Goal: Contribute content

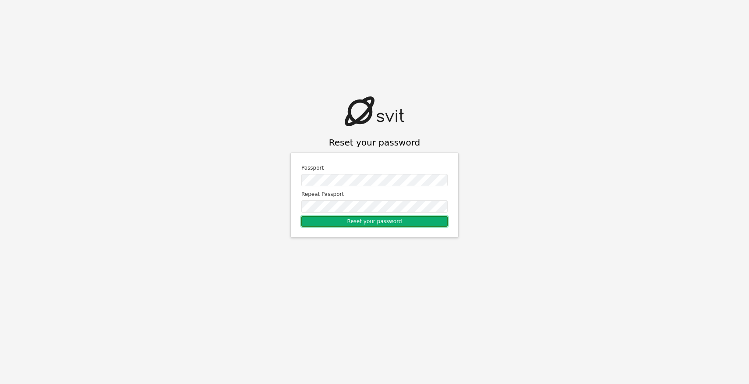
click at [380, 222] on button "Reset your password" at bounding box center [374, 221] width 146 height 11
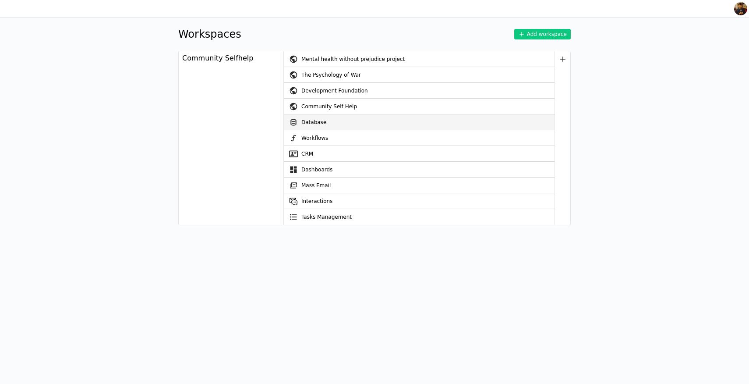
click at [315, 120] on link "Database" at bounding box center [419, 122] width 271 height 16
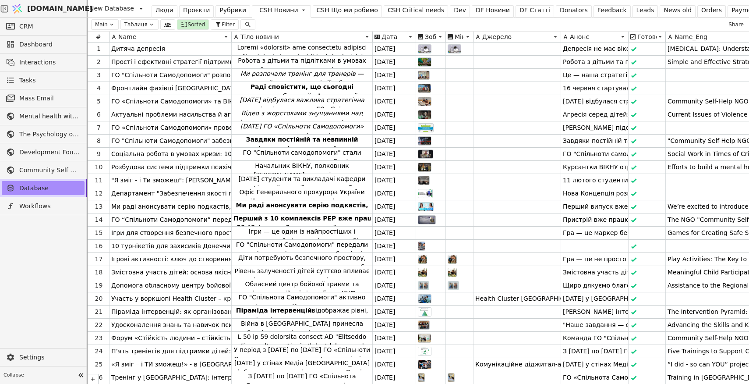
click at [396, 10] on div "CSH Critical needs" at bounding box center [416, 10] width 57 height 9
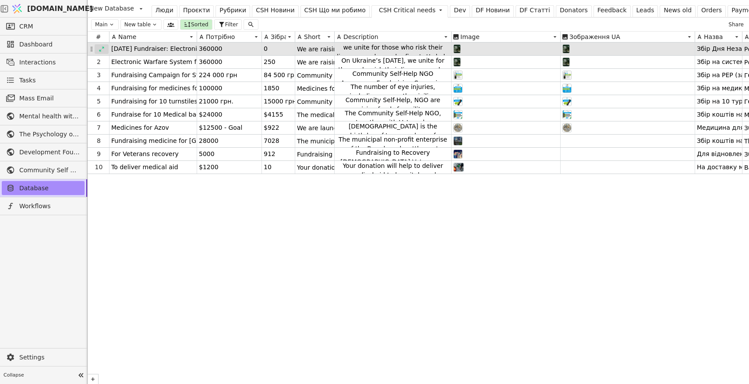
click at [101, 49] on icon at bounding box center [102, 49] width 6 height 6
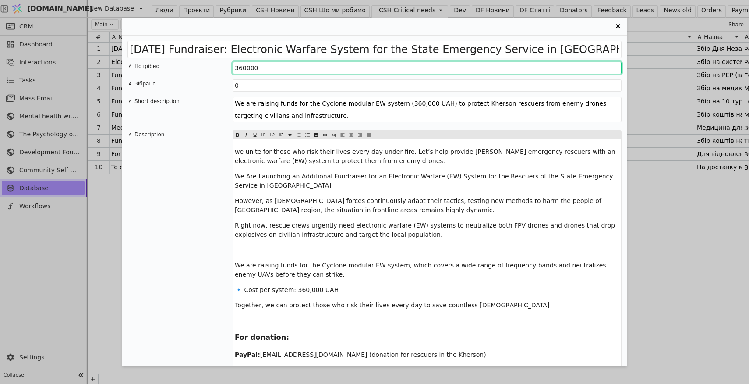
click at [243, 68] on input "360000" at bounding box center [427, 68] width 389 height 12
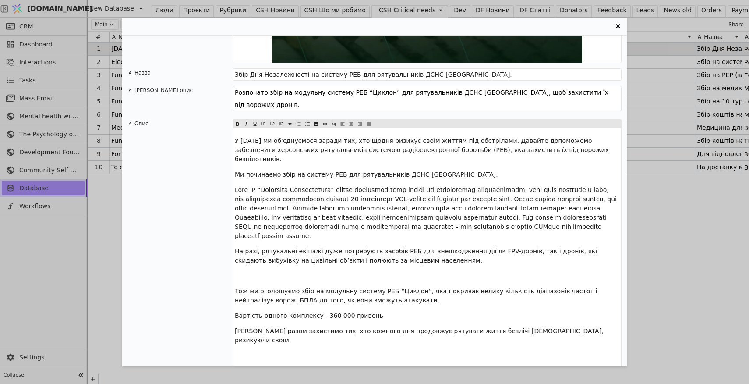
scroll to position [1141, 0]
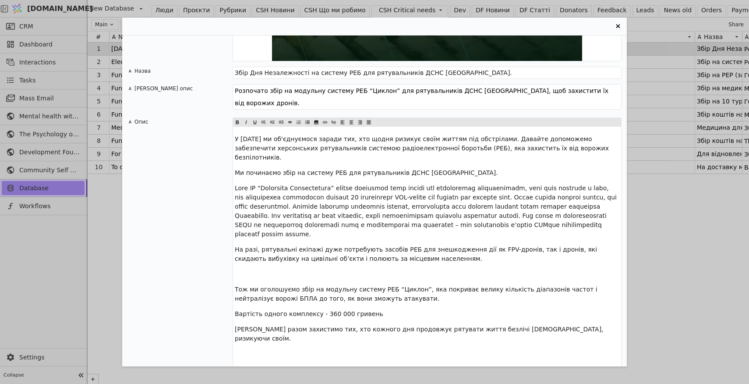
type input "290000"
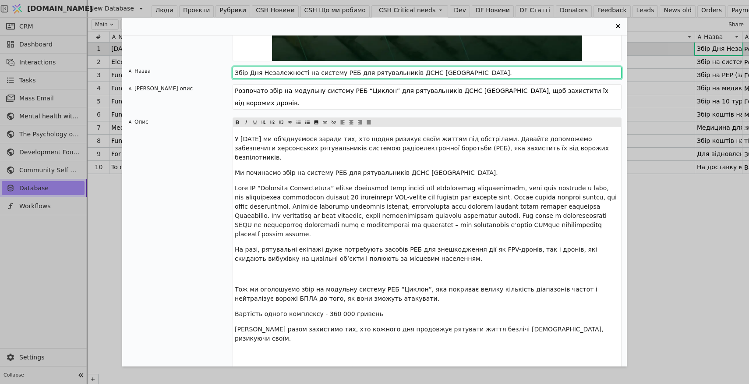
drag, startPoint x: 498, startPoint y: 72, endPoint x: 232, endPoint y: 74, distance: 265.9
click at [232, 74] on div "Назва Збір Дня Незалежності на систему РЕБ для рятувальників ДСНС [GEOGRAPHIC_D…" at bounding box center [374, 73] width 494 height 12
paste input "о Дня Рятівника: система РЕБ для рятувальників [GEOGRAPHIC_DATA]"
type input "Збір до Дня Рятівника: система РЕБ для рятувальників [GEOGRAPHIC_DATA]"
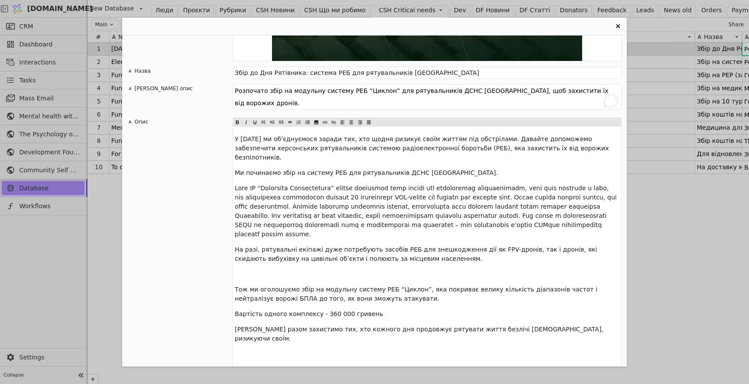
drag, startPoint x: 362, startPoint y: 89, endPoint x: 432, endPoint y: 89, distance: 69.7
click at [432, 89] on textarea "Розпочато збір на модульну систему РЕБ “Циклон” для рятувальників ДСНС [GEOGRAP…" at bounding box center [427, 96] width 389 height 25
click at [393, 95] on textarea "Розпочато збір на модульну систему РЕБ “Циклон” для рятувальників ДСНС [GEOGRAP…" at bounding box center [427, 96] width 389 height 25
click at [385, 90] on textarea "Розпочато збір на модульну систему РЕБ “Циклон” для рятувальників ДСНС [GEOGRAP…" at bounding box center [427, 96] width 389 height 25
type textarea "Розпочато збір на модульну систему РЕБ “Дронопад” для рятувальників ДСНС [GEOGR…"
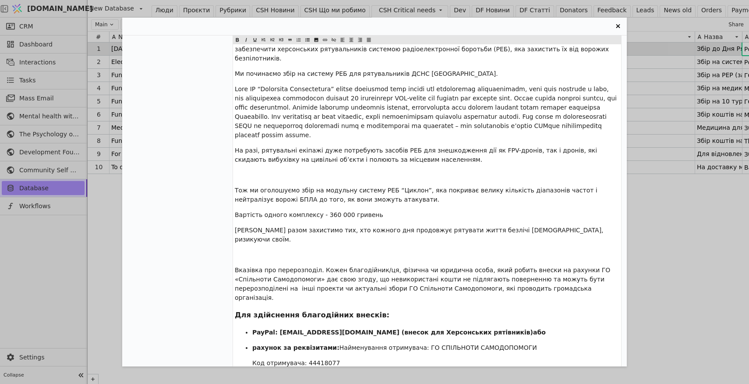
scroll to position [0, 0]
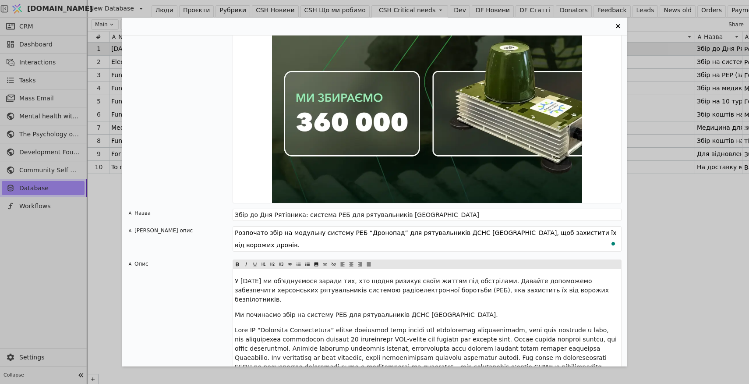
drag, startPoint x: 531, startPoint y: 155, endPoint x: 233, endPoint y: 223, distance: 305.7
click at [233, 223] on div "[DATE] Fundraiser: Electronic Warfare System for the State Emergency Service in…" at bounding box center [374, 200] width 505 height 331
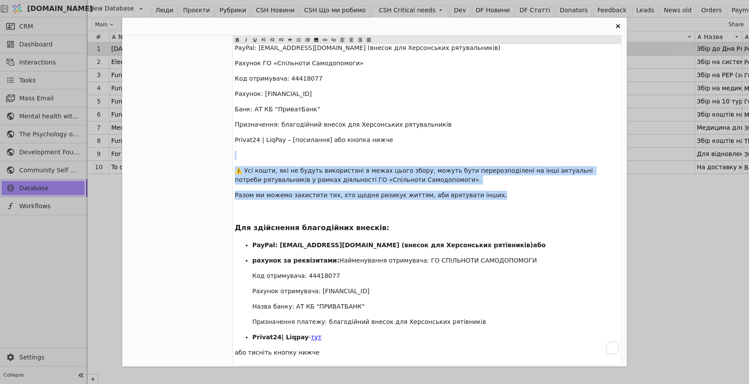
drag, startPoint x: 495, startPoint y: 186, endPoint x: 226, endPoint y: 141, distance: 272.6
click at [226, 141] on div "Опис Щодня під обстрілами, під загрозою дронів-камікадзе та вибухівок з неба ря…" at bounding box center [374, 42] width 494 height 645
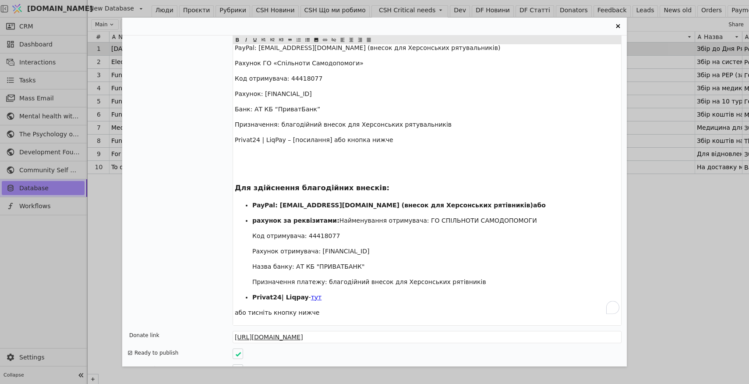
click at [312, 294] on span "тут" at bounding box center [316, 297] width 11 height 7
click at [313, 294] on span "тут" at bounding box center [316, 297] width 11 height 7
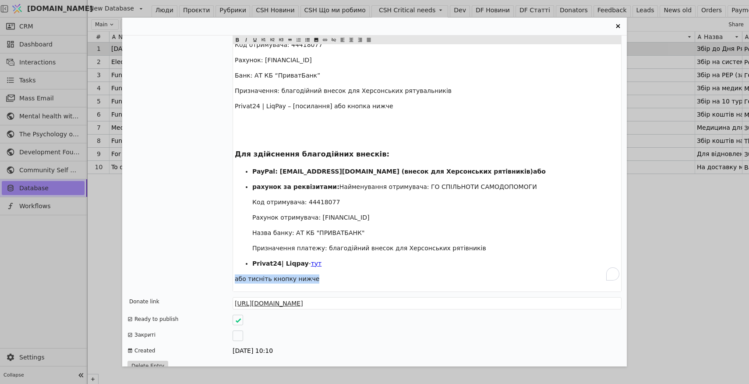
drag, startPoint x: 323, startPoint y: 272, endPoint x: 233, endPoint y: 270, distance: 90.3
click at [336, 274] on p "або тисніть кнопку нижче" at bounding box center [427, 278] width 385 height 9
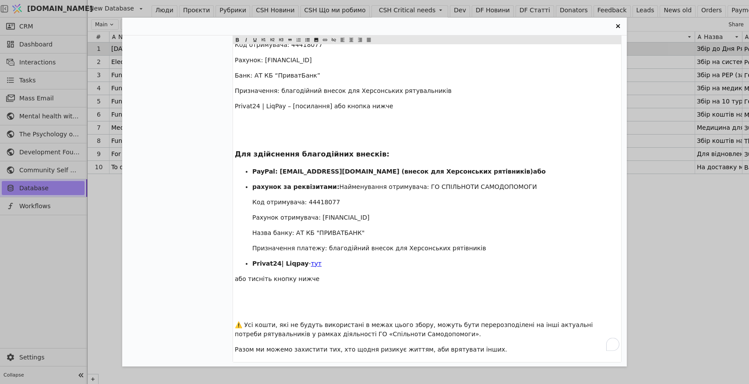
click at [263, 305] on p "﻿" at bounding box center [427, 309] width 385 height 9
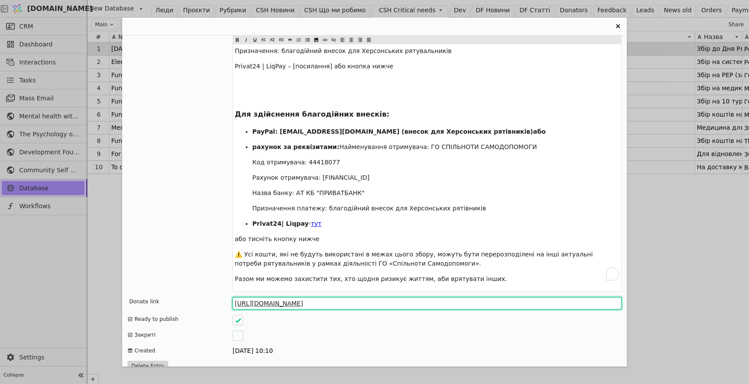
click at [322, 297] on input "[URL][DOMAIN_NAME]" at bounding box center [427, 303] width 389 height 12
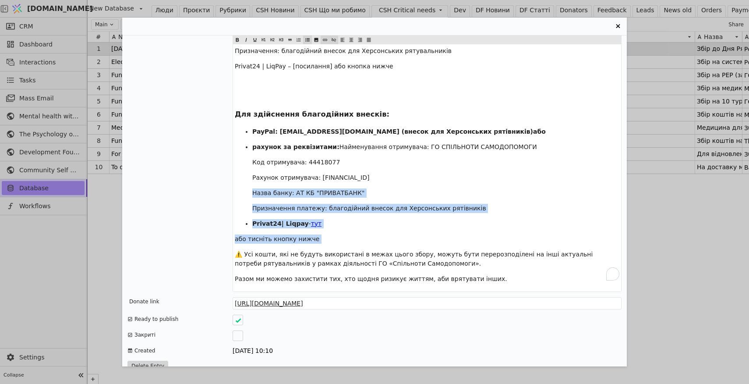
drag, startPoint x: 258, startPoint y: 239, endPoint x: 249, endPoint y: 181, distance: 58.9
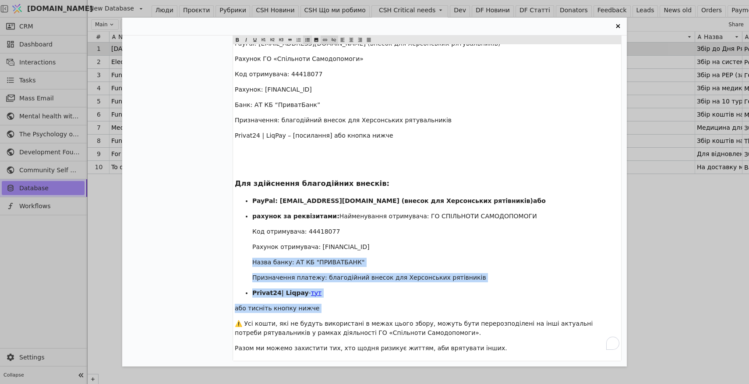
click at [373, 132] on span "Privat24 | LiqPay – [посилання] або кнопка нижче" at bounding box center [314, 135] width 159 height 7
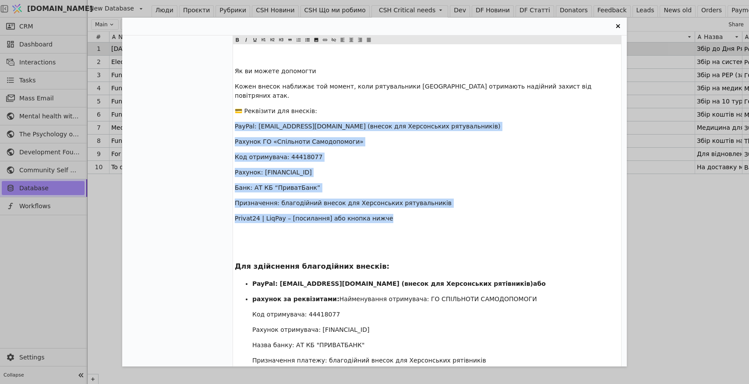
drag, startPoint x: 394, startPoint y: 125, endPoint x: 233, endPoint y: 114, distance: 162.0
click at [233, 114] on div "Щодня під обстрілами, під загрозою дронів-камікадзе та вибухівок з неба рятувал…" at bounding box center [427, 125] width 388 height 636
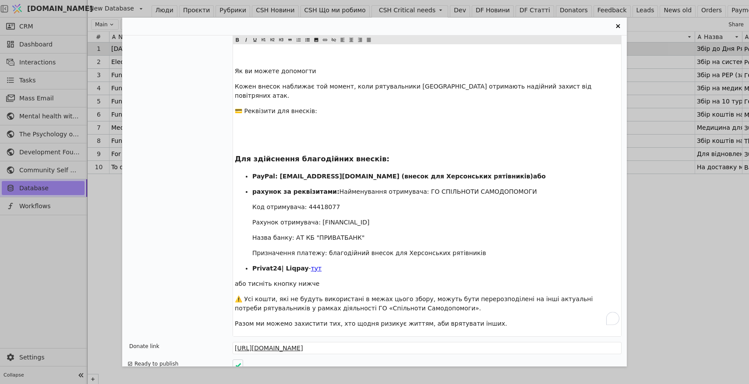
click at [250, 137] on p "﻿" at bounding box center [427, 141] width 385 height 9
click at [236, 155] on span "Для здійснення благодійних внесків:" at bounding box center [312, 159] width 155 height 8
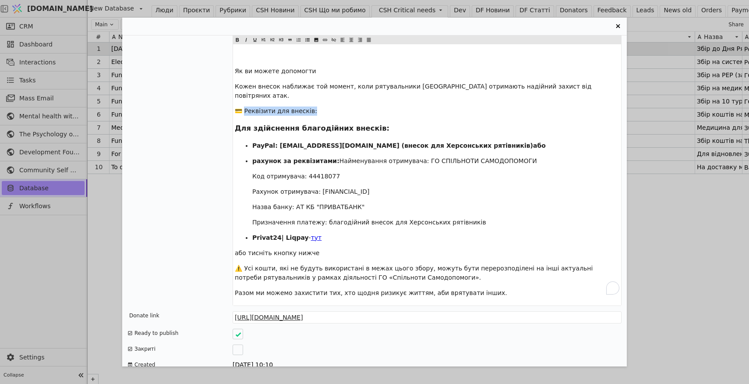
drag, startPoint x: 320, startPoint y: 101, endPoint x: 243, endPoint y: 100, distance: 77.5
click at [243, 106] on p "💳 Реквізити для внесків:" at bounding box center [427, 110] width 385 height 9
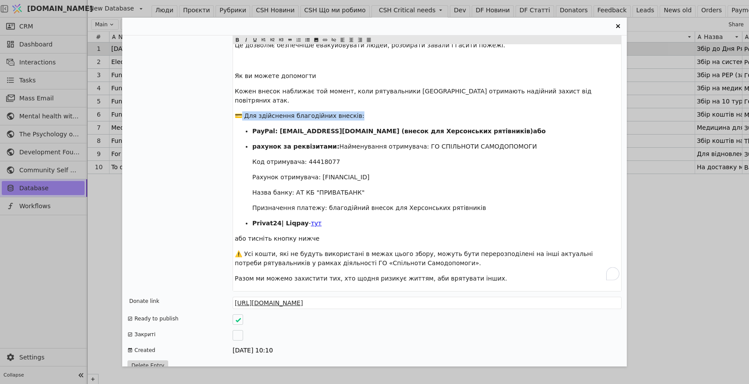
drag, startPoint x: 355, startPoint y: 103, endPoint x: 241, endPoint y: 103, distance: 113.9
click at [241, 111] on p "💳 Для здійснення благодійних внесків:" at bounding box center [427, 115] width 385 height 9
click at [237, 39] on icon "Entry Card" at bounding box center [237, 40] width 4 height 4
click at [264, 40] on icon "Entry Card" at bounding box center [263, 40] width 5 height 11
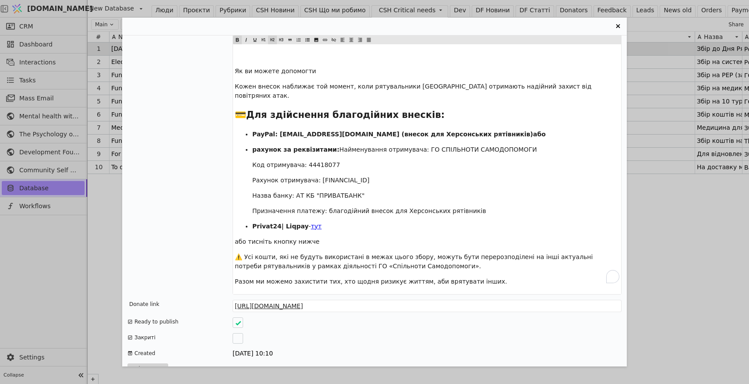
click at [273, 40] on icon "Entry Card" at bounding box center [273, 39] width 4 height 3
click at [281, 39] on icon "Entry Card" at bounding box center [281, 39] width 4 height 3
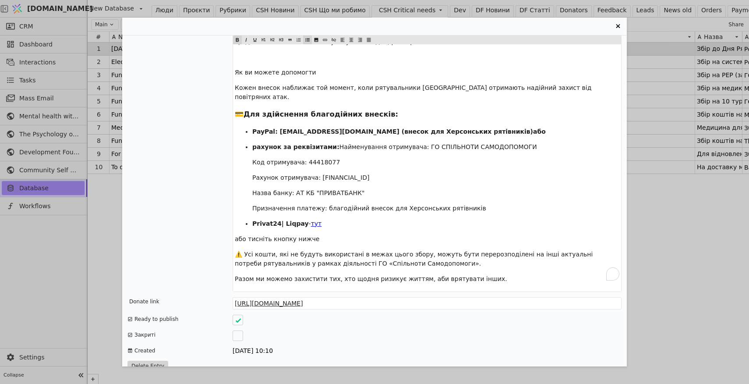
click at [273, 115] on div "Щодня під обстрілами, під загрозою дронів-камікадзе та вибухівок з неба рятувал…" at bounding box center [427, 50] width 388 height 482
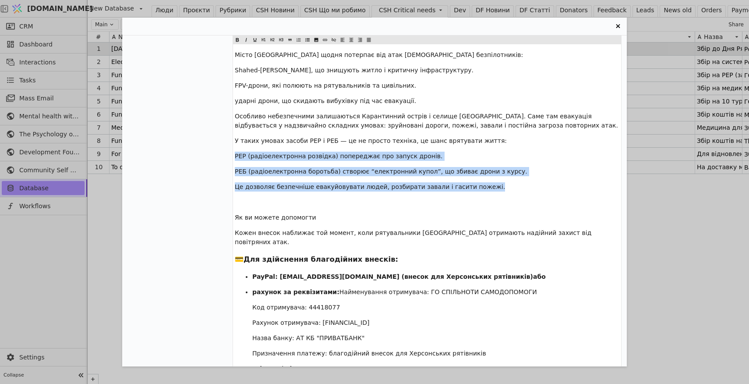
drag, startPoint x: 489, startPoint y: 189, endPoint x: 232, endPoint y: 156, distance: 259.2
click at [232, 156] on div "Опис Щодня під обстрілами, під загрозою дронів-камікадзе та вибухівок з неба ря…" at bounding box center [374, 190] width 494 height 492
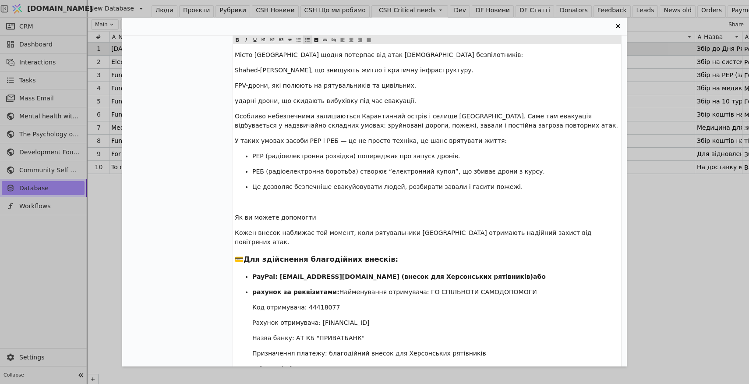
click at [308, 39] on icon "Entry Card" at bounding box center [307, 40] width 5 height 11
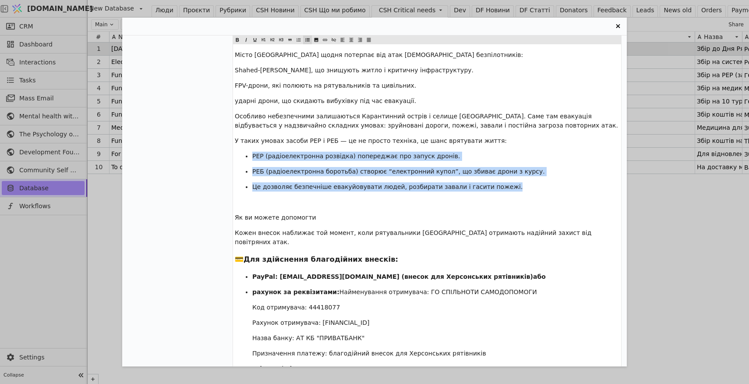
click at [297, 171] on span "РЕБ (радіоелектронна боротьба) створює “електронний купол”, що збиває дрони з к…" at bounding box center [398, 171] width 293 height 7
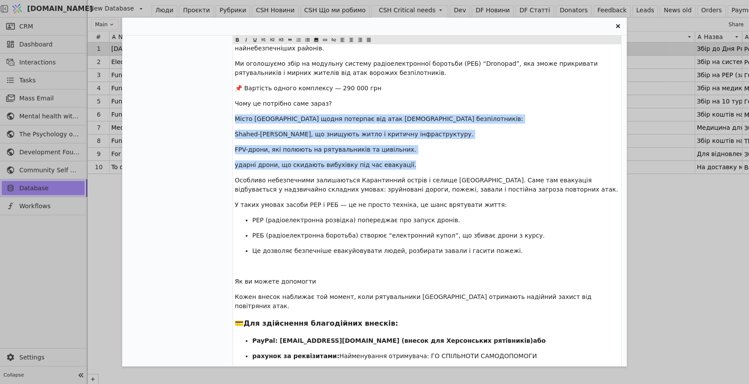
drag, startPoint x: 407, startPoint y: 167, endPoint x: 237, endPoint y: 119, distance: 176.5
click at [236, 119] on div "Щодня під обстрілами, під загрозою дронів-камікадзе та вибухівок з неба рятувал…" at bounding box center [427, 259] width 388 height 482
click at [308, 38] on icon "Entry Card" at bounding box center [307, 40] width 5 height 11
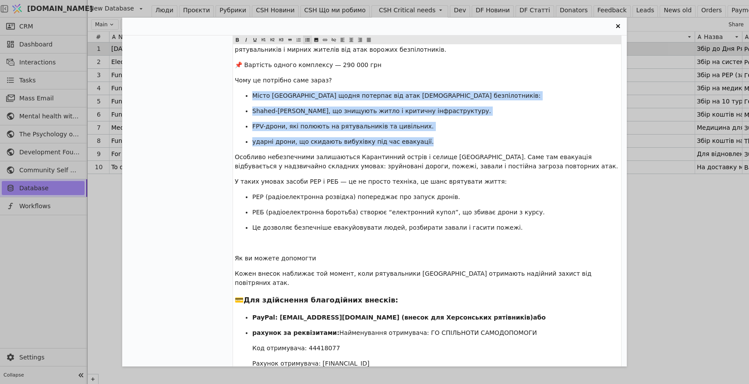
click at [292, 245] on p "﻿" at bounding box center [427, 242] width 385 height 9
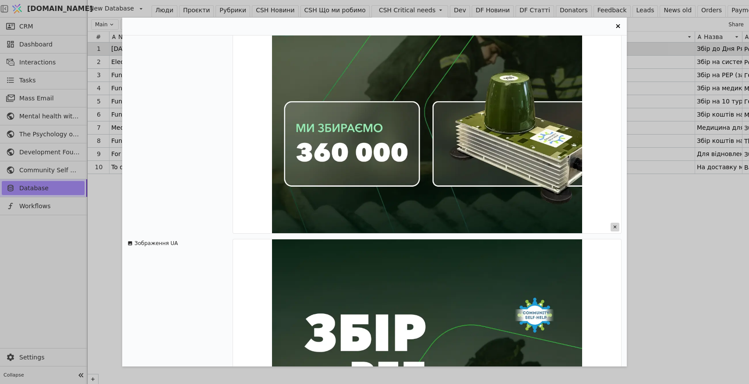
click at [616, 226] on icon "Entry Card" at bounding box center [615, 227] width 9 height 9
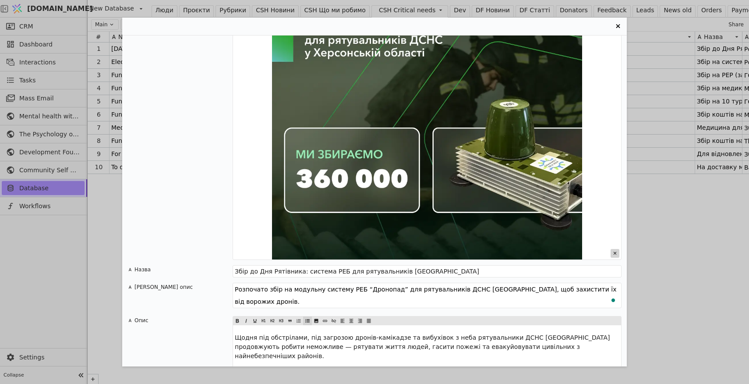
click at [616, 252] on icon "Entry Card" at bounding box center [615, 253] width 9 height 9
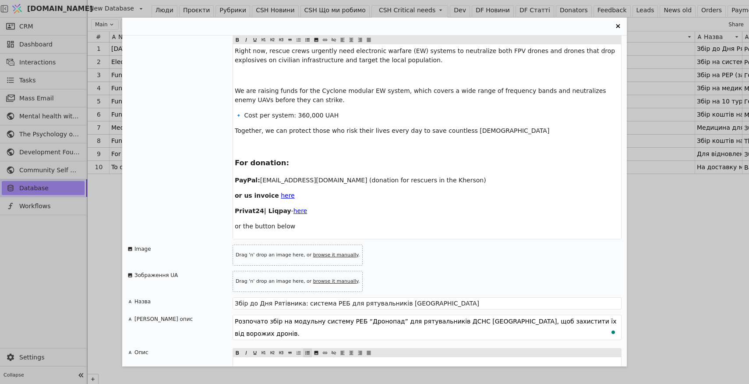
click at [328, 251] on div "Drag 'n' drop an image here, or browse it manually ." at bounding box center [297, 254] width 129 height 11
click at [328, 255] on link "browse it manually" at bounding box center [335, 255] width 45 height 6
type input "C:\fakepath\WhatsApp Image [DATE] 18.19.57.jpeg"
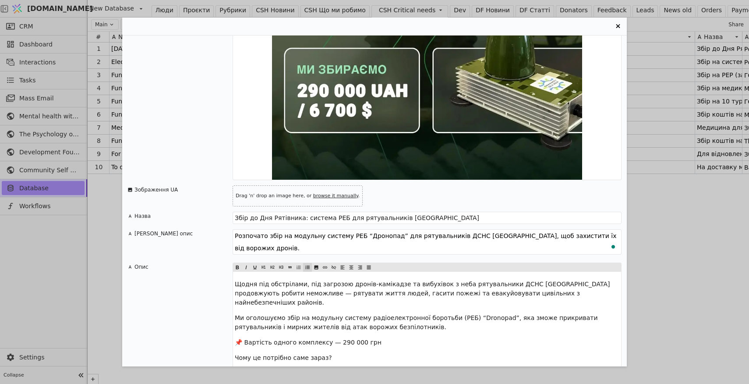
click at [334, 196] on link "browse it manually" at bounding box center [335, 196] width 45 height 6
type input "C:\fakepath\WhatsApp Image [DATE] 18.19.57.jpeg"
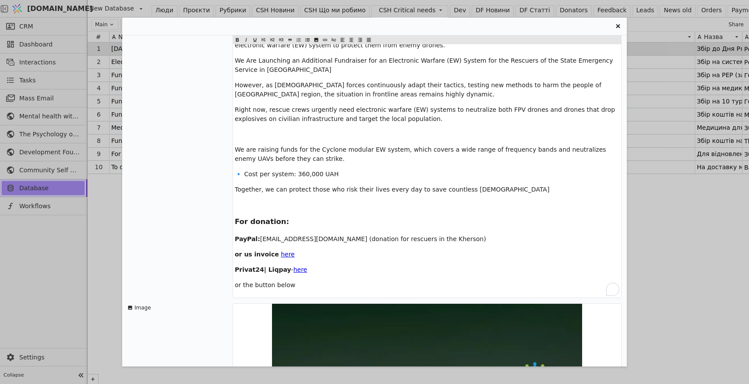
click at [302, 174] on span "🔹 Cost per system: 360,000 UAH" at bounding box center [287, 173] width 104 height 7
click at [357, 172] on p "🔹 Cost per system: 290,000 UAH" at bounding box center [427, 174] width 385 height 9
click at [336, 173] on span "🔹 Cost per system: 290,000 UAH 6700" at bounding box center [295, 173] width 121 height 7
click at [357, 172] on p "🔹 Cost per system: 290,000 UAH \ 6700" at bounding box center [427, 174] width 385 height 9
click at [339, 173] on span "🔹 Cost per system: 290,000 UAH \ 6700 $" at bounding box center [300, 173] width 131 height 7
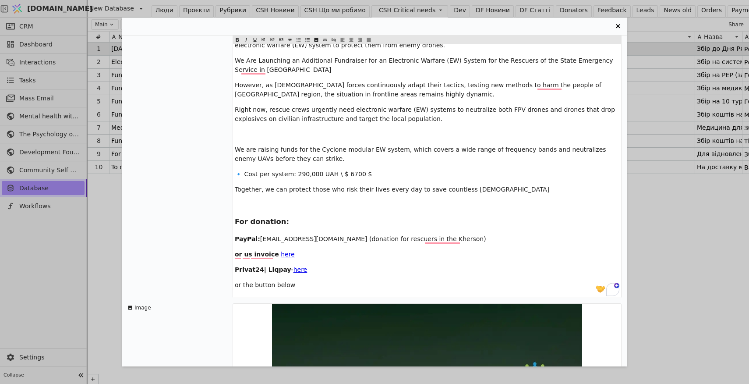
click at [367, 171] on p "🔹 Cost per system: 290,000 UAH \ $ 6700 $" at bounding box center [427, 174] width 385 height 9
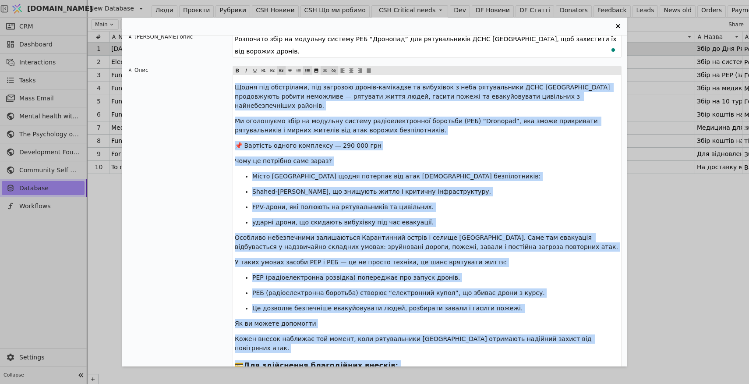
drag, startPoint x: 495, startPoint y: 319, endPoint x: 234, endPoint y: 88, distance: 348.5
click at [234, 88] on div "Щодня під обстрілами, під загрозою дронів-камікадзе та вибухівок з неба рятувал…" at bounding box center [427, 308] width 388 height 467
copy div "Lorem ips dolorsitam, con adipisci elitse-doeiusmod te incididun u labo etdolor…"
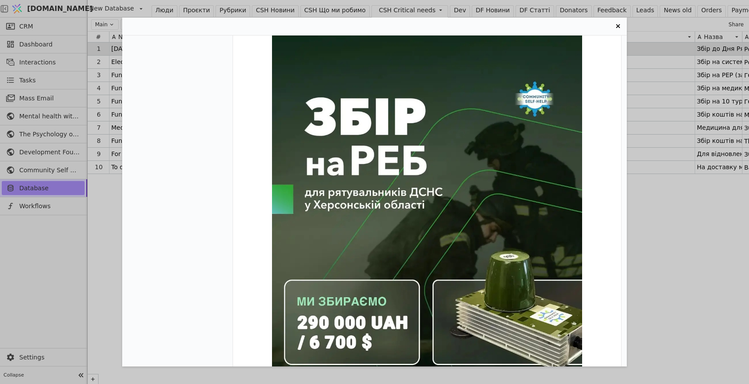
scroll to position [694, 0]
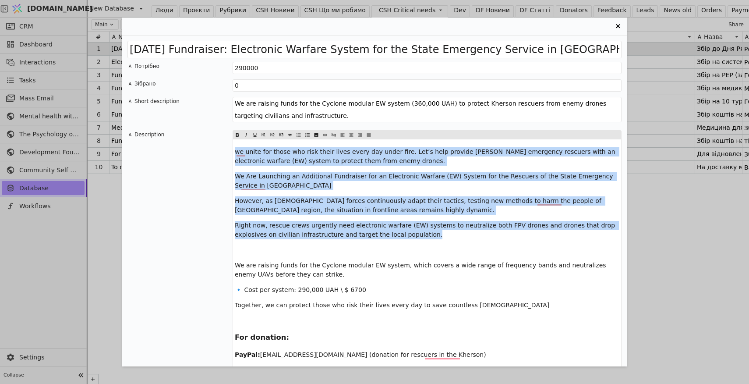
drag, startPoint x: 432, startPoint y: 235, endPoint x: 220, endPoint y: 143, distance: 231.1
click at [220, 143] on div "Description we unite for those who risk their lives every day under fire. Let’s…" at bounding box center [374, 271] width 494 height 283
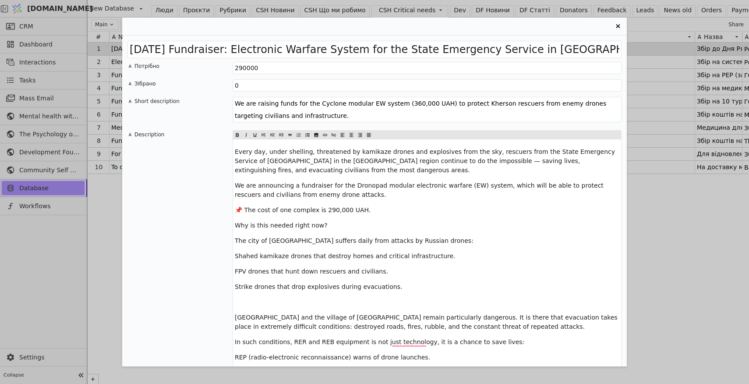
click at [255, 153] on span "Every day, under shelling, threatened by kamikaze drones and explosives from th…" at bounding box center [426, 160] width 382 height 25
drag, startPoint x: 341, startPoint y: 102, endPoint x: 319, endPoint y: 101, distance: 22.4
click at [318, 101] on textarea "We are raising funds for the Cyclone modular EW system (360,000 UAH) to protect…" at bounding box center [427, 109] width 389 height 25
click at [417, 104] on textarea "We are raising funds for the Dronopad modular EW system (360,000 UAH) to protec…" at bounding box center [427, 109] width 389 height 25
type textarea "We are raising funds for the Dronopad modular EW system (290,000 UAH) to protec…"
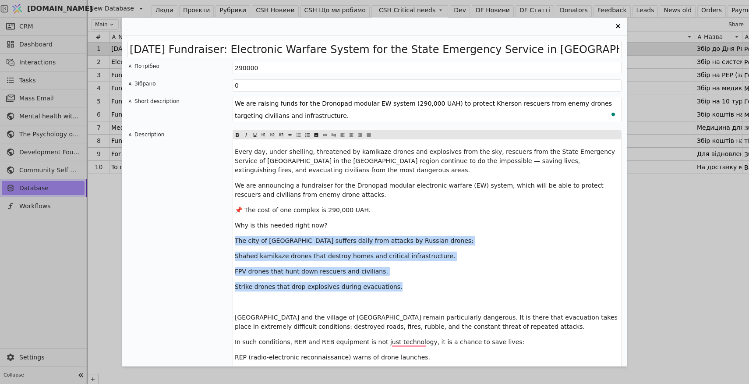
drag, startPoint x: 380, startPoint y: 288, endPoint x: 233, endPoint y: 238, distance: 155.4
click at [233, 238] on div "Every day, under shelling, threatened by kamikaze drones and explosives from th…" at bounding box center [427, 380] width 388 height 482
click at [308, 135] on icon "Entry Card" at bounding box center [307, 135] width 5 height 11
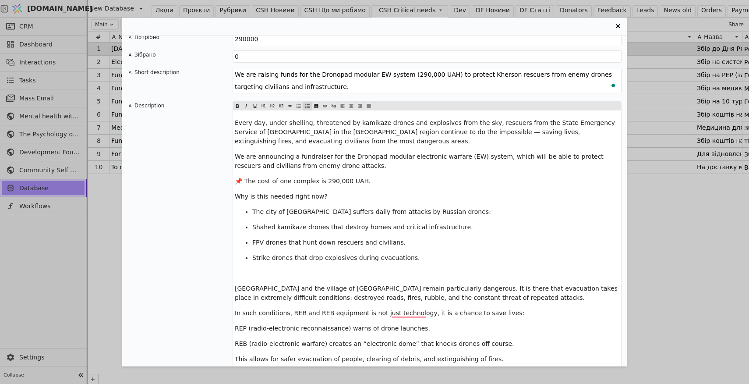
click at [255, 280] on div "Every day, under shelling, threatened by kamikaze drones and explosives from th…" at bounding box center [427, 351] width 388 height 482
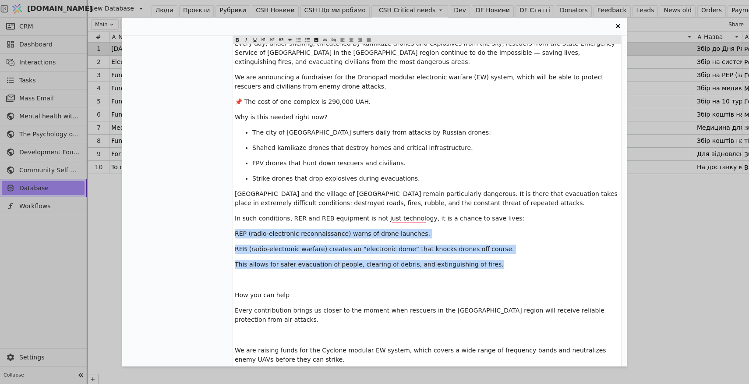
drag, startPoint x: 491, startPoint y: 264, endPoint x: 232, endPoint y: 230, distance: 261.1
click at [232, 230] on div "Description Every day, under shelling, threatened by kamikaze drones and explos…" at bounding box center [374, 260] width 494 height 477
click at [308, 40] on icon "Entry Card" at bounding box center [307, 40] width 5 height 11
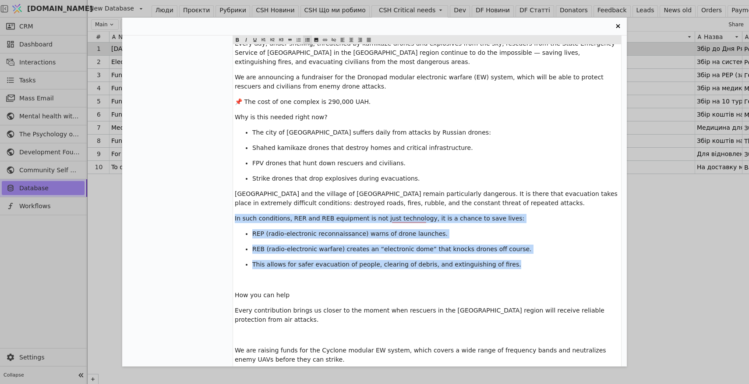
click at [320, 237] on p "REP (radio-electronic reconnaissance) warns of drone launches." at bounding box center [435, 233] width 367 height 9
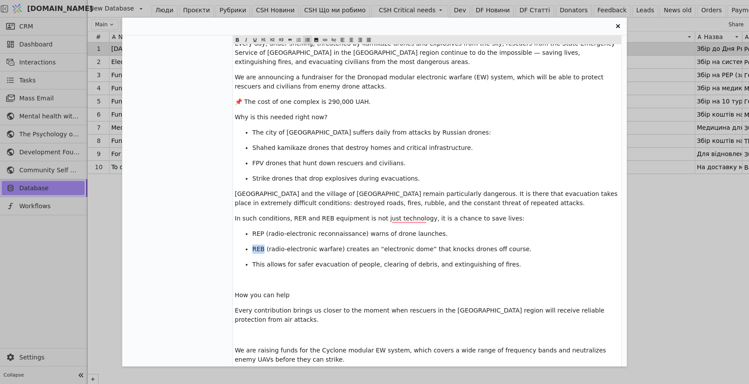
drag, startPoint x: 264, startPoint y: 249, endPoint x: 253, endPoint y: 248, distance: 11.0
click at [253, 248] on span "REB (radio-electronic warfare) creates an “electronic dome” that knocks drones …" at bounding box center [391, 248] width 279 height 7
click at [263, 234] on span "REP (radio-electronic reconnaissance) warns of drone launches." at bounding box center [349, 233] width 195 height 7
click at [328, 218] on span "In such conditions, RER and REB equipment is not just technology, it is a chanc…" at bounding box center [380, 218] width 290 height 7
click at [321, 219] on span "In such conditions, RER and REW equipment is not just technology, it is a chanc…" at bounding box center [381, 218] width 292 height 7
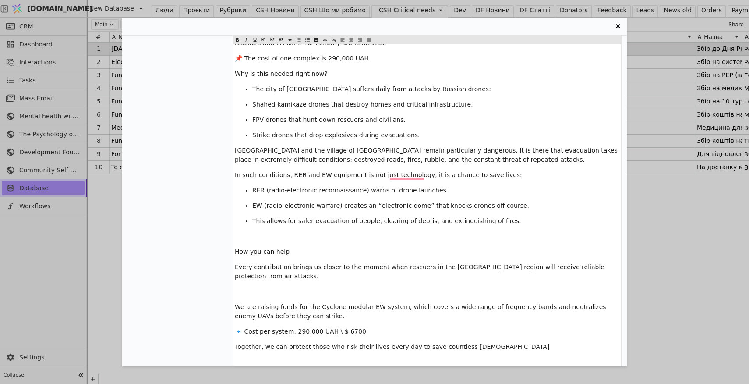
click at [255, 236] on p "﻿" at bounding box center [427, 236] width 385 height 9
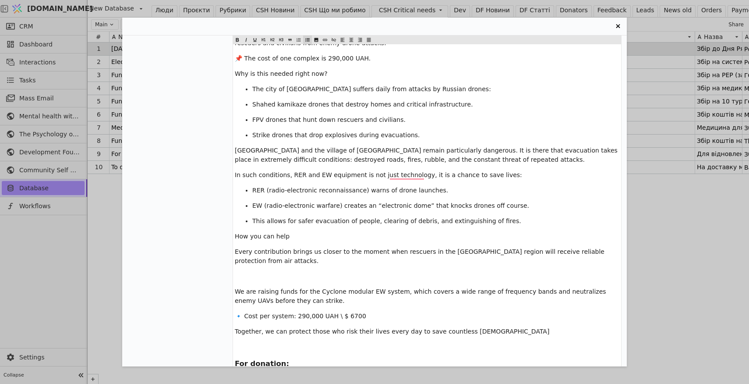
click at [259, 278] on p "﻿" at bounding box center [427, 276] width 385 height 9
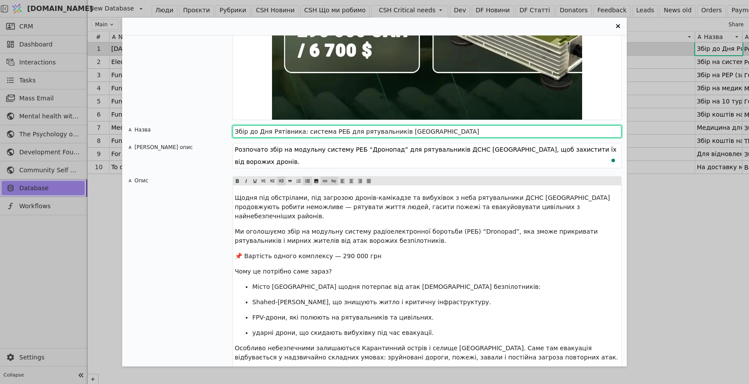
drag, startPoint x: 444, startPoint y: 133, endPoint x: 235, endPoint y: 134, distance: 209.4
click at [234, 134] on input "Збір до Дня Рятівника: система РЕБ для рятувальників [GEOGRAPHIC_DATA]" at bounding box center [427, 131] width 389 height 12
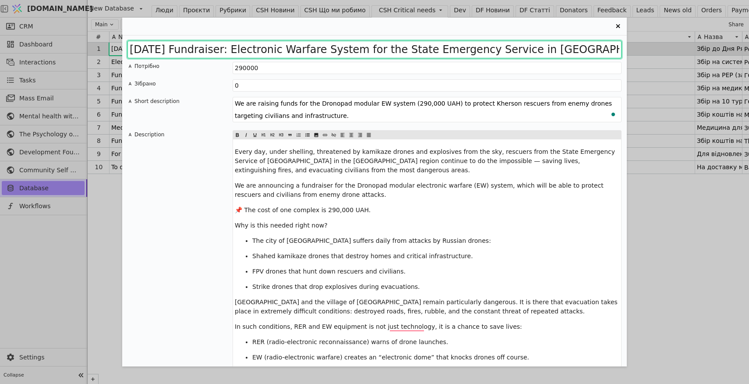
click at [273, 48] on input "[DATE] Fundraiser: Electronic Warfare System for the State Emergency Service in…" at bounding box center [374, 50] width 494 height 18
paste input "Fundraising for Rescuer Day: electronic warfare system for rescuers in [GEOGRAP…"
click at [268, 50] on input "Fundraising for Rescuer Day: electronic warfare system for rescuers in [GEOGRAP…" at bounding box center [374, 50] width 494 height 18
type input "Fundraising for Rescuer Day: electronic warfare system for rescuers in [GEOGRAP…"
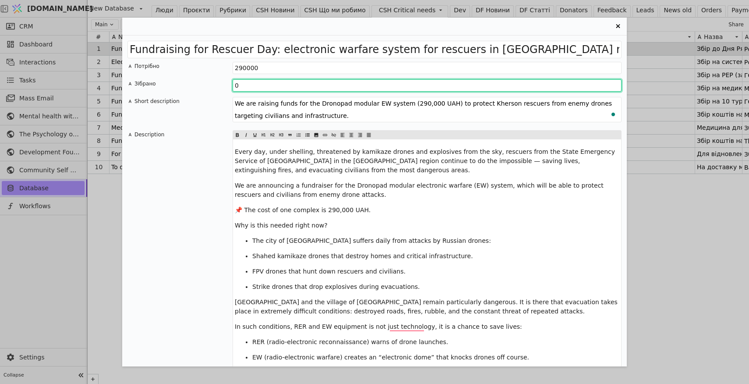
drag, startPoint x: 248, startPoint y: 86, endPoint x: 225, endPoint y: 86, distance: 22.8
click at [225, 86] on div "Зібрано 0" at bounding box center [374, 85] width 494 height 12
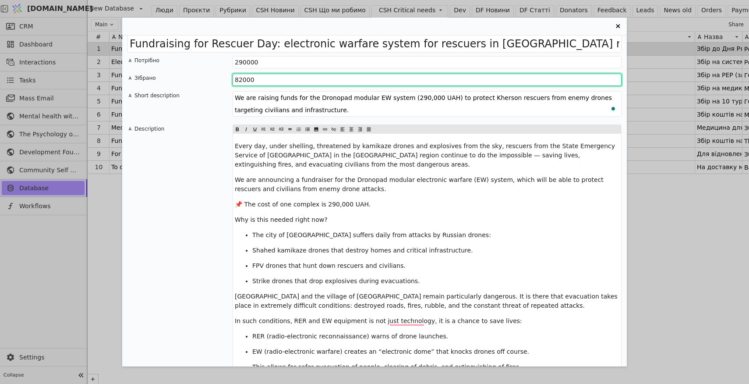
scroll to position [9, 0]
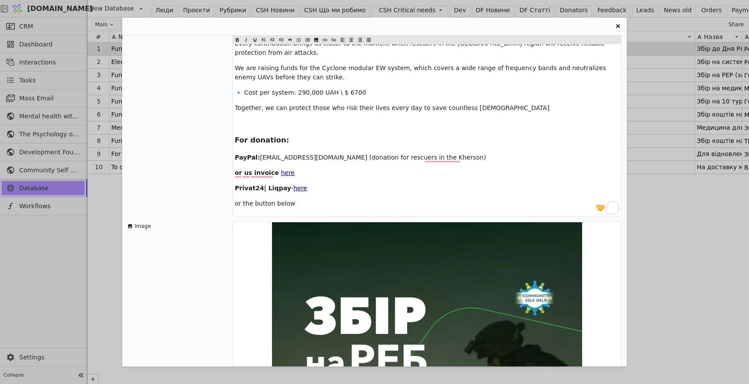
click at [295, 188] on span "here" at bounding box center [301, 187] width 14 height 7
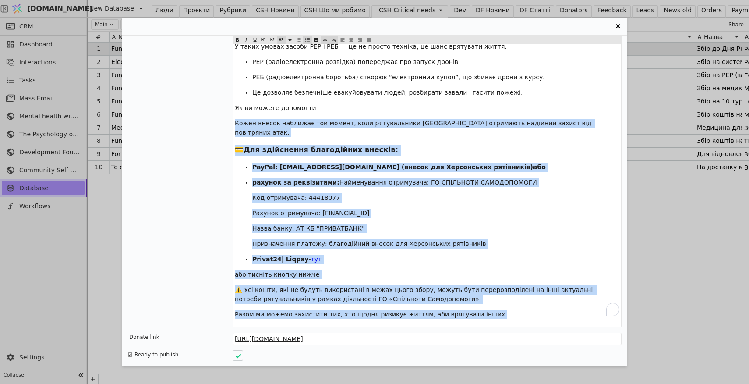
drag, startPoint x: 600, startPoint y: 123, endPoint x: 276, endPoint y: 113, distance: 323.9
click at [276, 113] on div "Щодня під обстрілами, під загрозою дронів-камікадзе та вибухівок з неба рятувал…" at bounding box center [427, 92] width 388 height 467
drag, startPoint x: 236, startPoint y: 107, endPoint x: 491, endPoint y: 300, distance: 319.5
click at [491, 300] on div "Щодня під обстрілами, під загрозою дронів-камікадзе та вибухівок з неба рятувал…" at bounding box center [427, 92] width 388 height 467
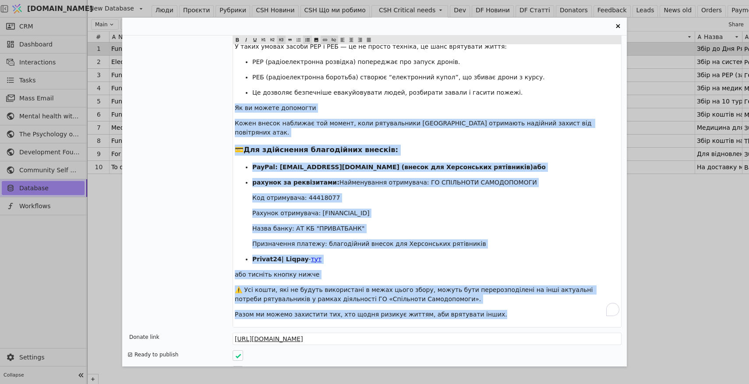
copy div "Lo ip dolors ametconse Adipi elitse doeiusmo tem incidi, utla etdoloremagn Aliq…"
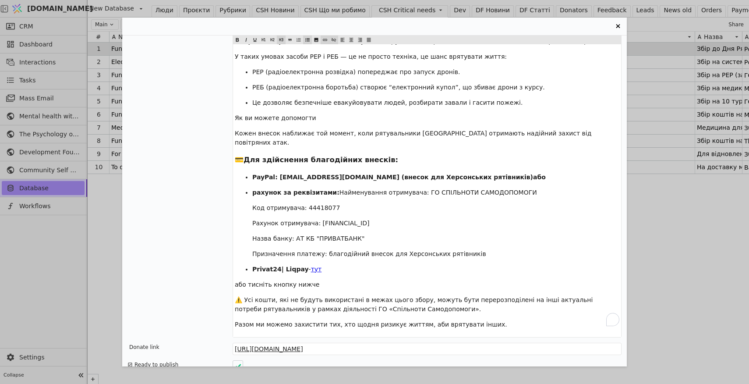
click at [278, 105] on span "Це дозволяє безпечніше евакуйовувати людей, розбирати завали і гасити пожежі." at bounding box center [387, 102] width 270 height 7
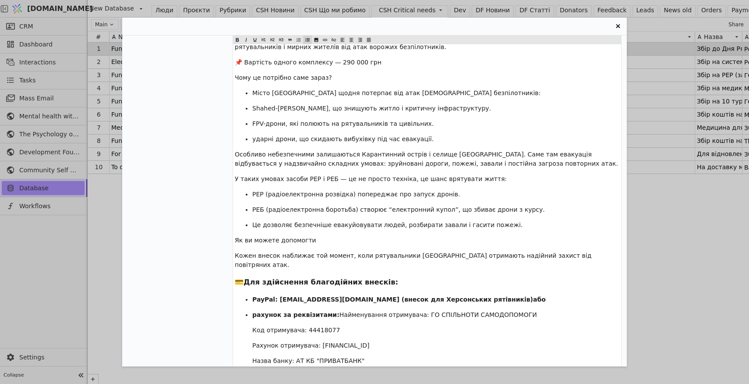
scroll to position [1043, 0]
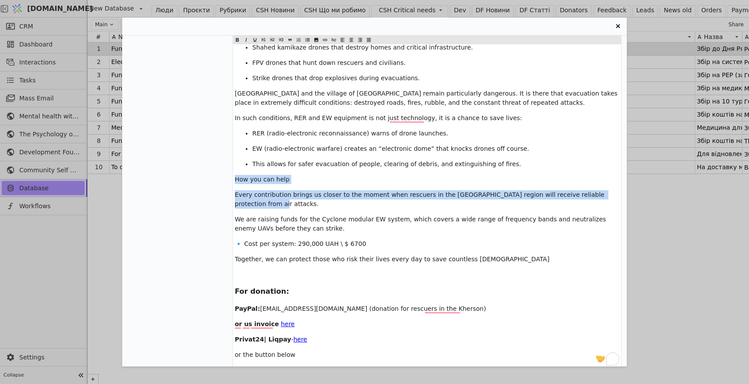
drag, startPoint x: 261, startPoint y: 204, endPoint x: 235, endPoint y: 181, distance: 34.1
click at [235, 181] on div "Every day, under shelling, threatened by kamikaze drones and explosives from th…" at bounding box center [427, 149] width 388 height 436
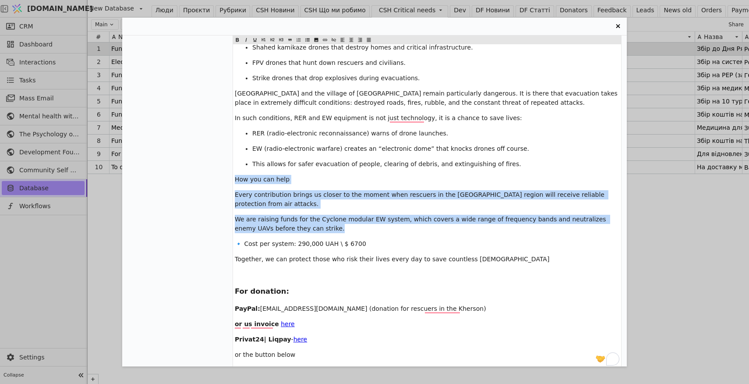
drag, startPoint x: 320, startPoint y: 228, endPoint x: 234, endPoint y: 181, distance: 98.0
click at [234, 181] on div "Every day, under shelling, threatened by kamikaze drones and explosives from th…" at bounding box center [427, 149] width 388 height 436
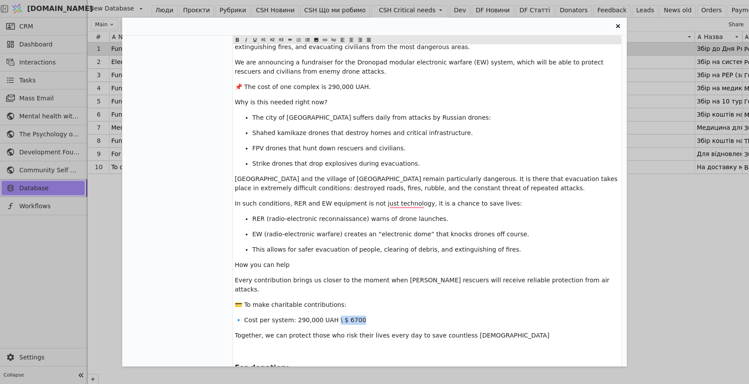
drag, startPoint x: 362, startPoint y: 310, endPoint x: 334, endPoint y: 309, distance: 28.5
click at [334, 315] on p "🔹 Cost per system: 290,000 UAH \ $ 6700" at bounding box center [427, 319] width 385 height 9
copy span "$ 6700"
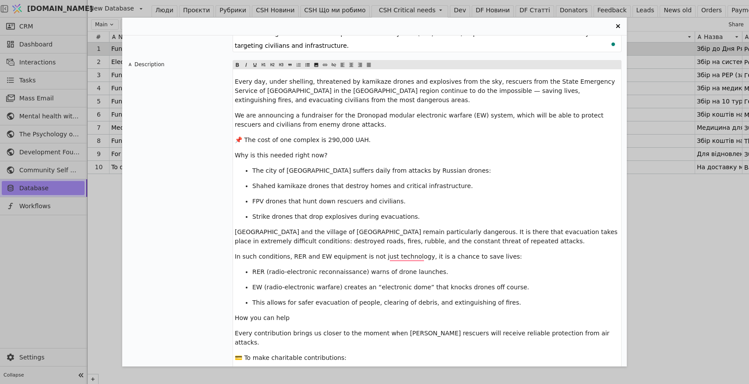
click at [361, 140] on span "📌 The cost of one complex is 290,000 UAH." at bounding box center [303, 139] width 136 height 7
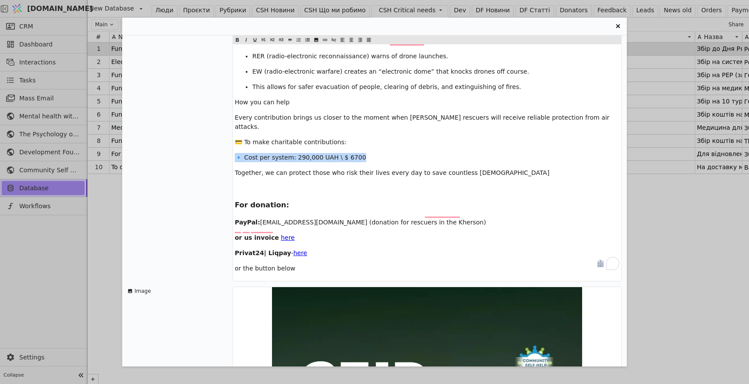
drag, startPoint x: 370, startPoint y: 148, endPoint x: 231, endPoint y: 147, distance: 138.9
click at [231, 147] on div "Description Every day, under shelling, threatened by kamikaze drones and explos…" at bounding box center [374, 62] width 494 height 437
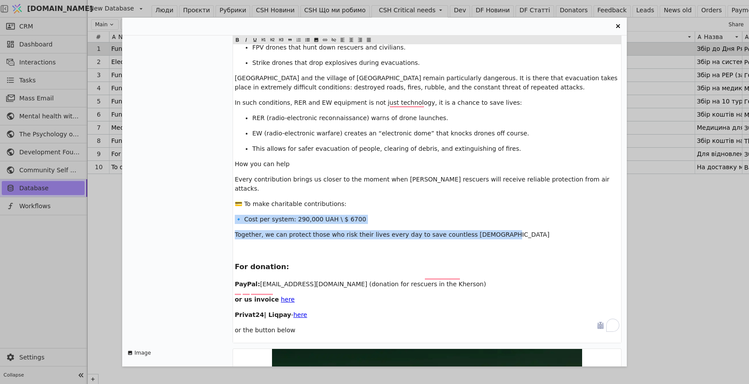
drag, startPoint x: 502, startPoint y: 226, endPoint x: 228, endPoint y: 208, distance: 274.8
click at [228, 208] on div "Description Every day, under shelling, threatened by kamikaze drones and explos…" at bounding box center [374, 124] width 494 height 437
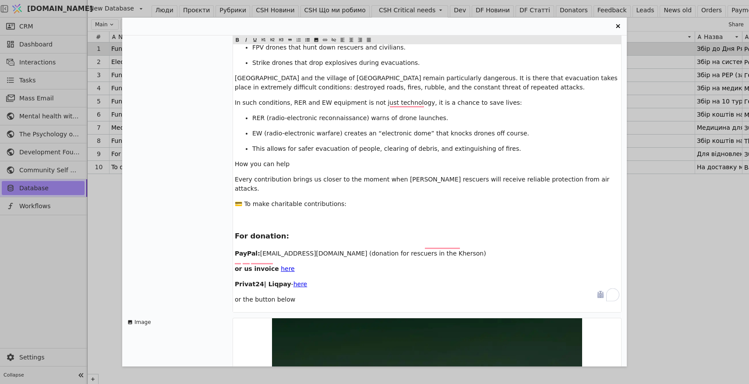
click at [245, 215] on p "﻿" at bounding box center [427, 219] width 385 height 9
drag, startPoint x: 289, startPoint y: 227, endPoint x: 235, endPoint y: 217, distance: 54.8
click at [234, 217] on div "Every day, under shelling, threatened by kamikaze drones and explosives from th…" at bounding box center [427, 113] width 388 height 396
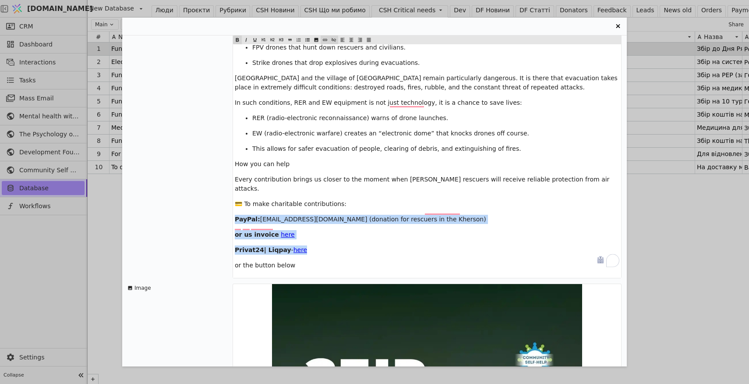
drag, startPoint x: 317, startPoint y: 241, endPoint x: 235, endPoint y: 208, distance: 88.6
click at [235, 208] on div "Every day, under shelling, threatened by kamikaze drones and explosives from th…" at bounding box center [427, 96] width 388 height 362
click at [308, 40] on icon "Entry Card" at bounding box center [307, 40] width 5 height 11
click at [408, 230] on p "or us invoice $ here $ ﻿" at bounding box center [435, 234] width 367 height 9
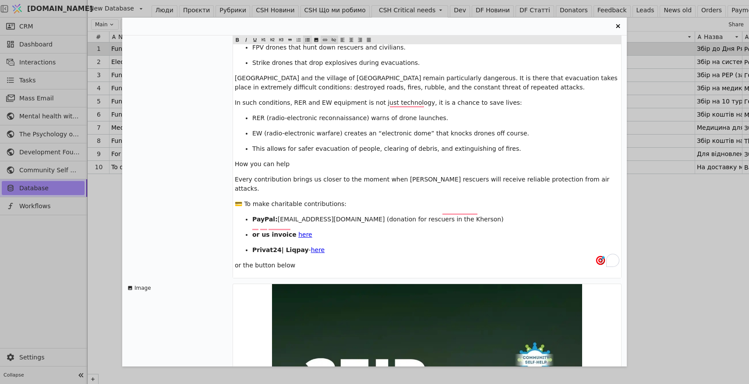
click at [306, 261] on p "or the button below" at bounding box center [427, 265] width 385 height 9
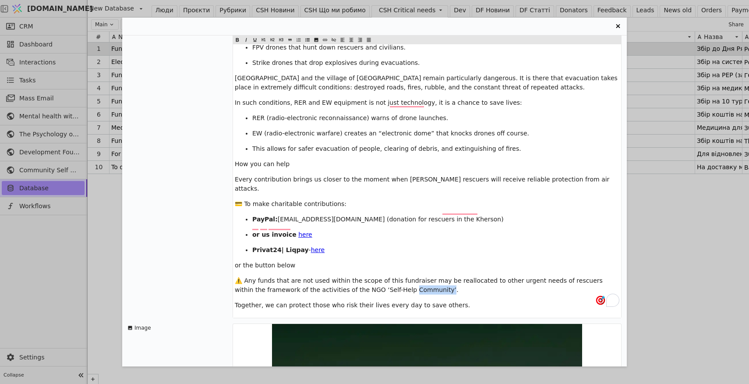
drag, startPoint x: 412, startPoint y: 282, endPoint x: 378, endPoint y: 279, distance: 33.4
click at [378, 279] on span "⚠️ Any funds that are not used within the scope of this fundraiser may be reall…" at bounding box center [420, 285] width 370 height 16
click at [350, 280] on span "⚠️ Any funds that are not used within the scope of this fundraiser may be reall…" at bounding box center [420, 285] width 370 height 16
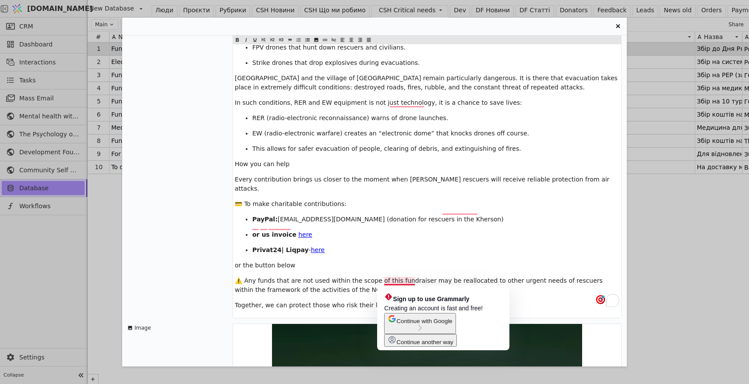
click at [410, 281] on span "⚠️ Any funds that are not used within the scope of this fundraiser may be reall…" at bounding box center [420, 285] width 370 height 16
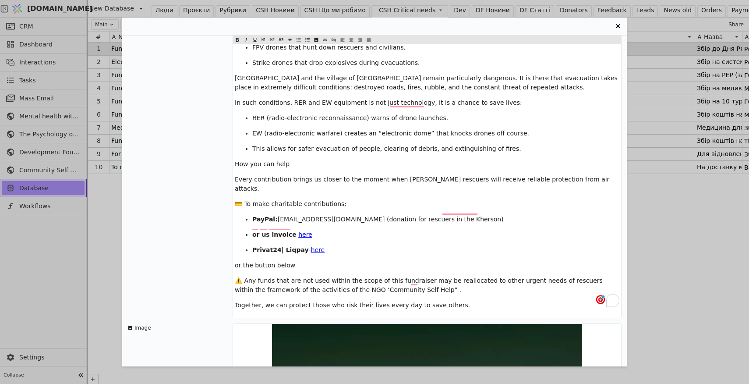
click at [350, 280] on span "⚠️ Any funds that are not used within the scope of this fundraiser may be reall…" at bounding box center [420, 285] width 370 height 16
click at [416, 281] on span "⚠️ Any funds that are not used within the scope of this fundraiser may be reall…" at bounding box center [420, 285] width 370 height 16
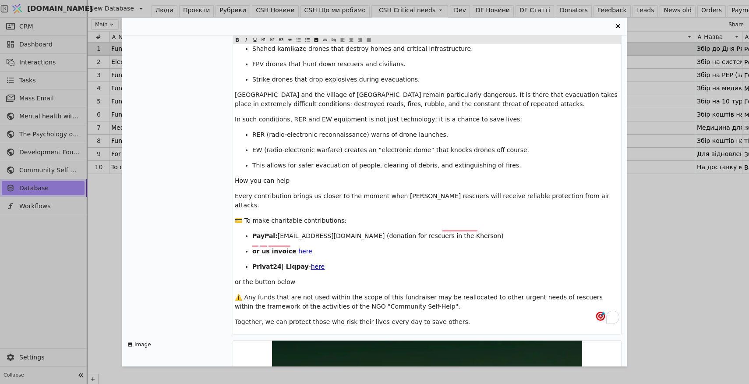
scroll to position [204, 0]
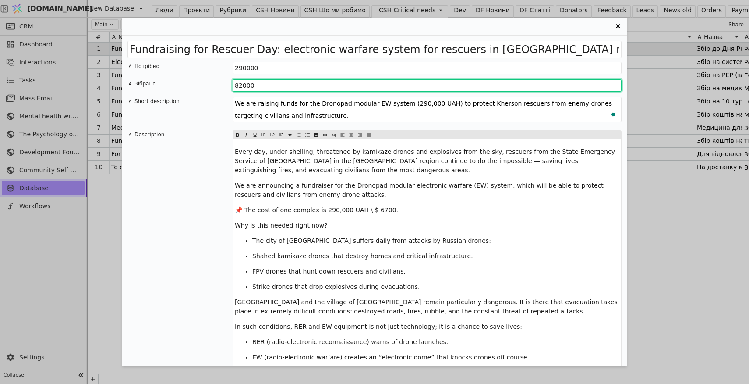
drag, startPoint x: 254, startPoint y: 85, endPoint x: 224, endPoint y: 86, distance: 30.2
click at [224, 86] on div "Зібрано 82000" at bounding box center [374, 85] width 494 height 12
type input "107953"
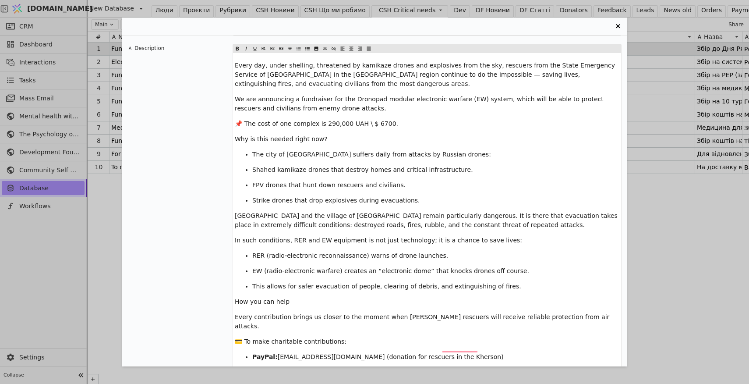
scroll to position [205, 0]
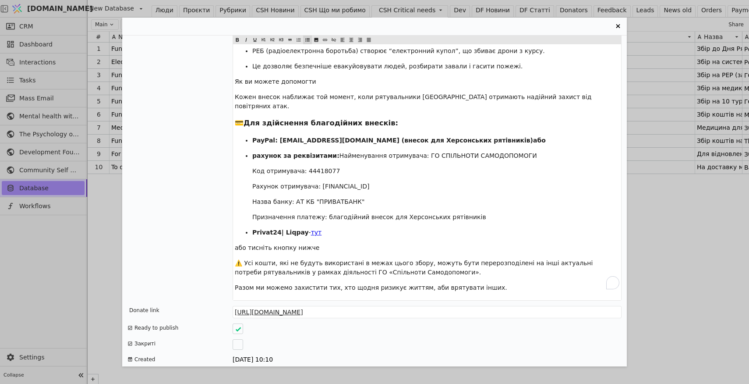
click at [680, 267] on div "Fundraising for Rescuer Day: electronic warfare system for rescuers in [GEOGRAP…" at bounding box center [374, 192] width 749 height 384
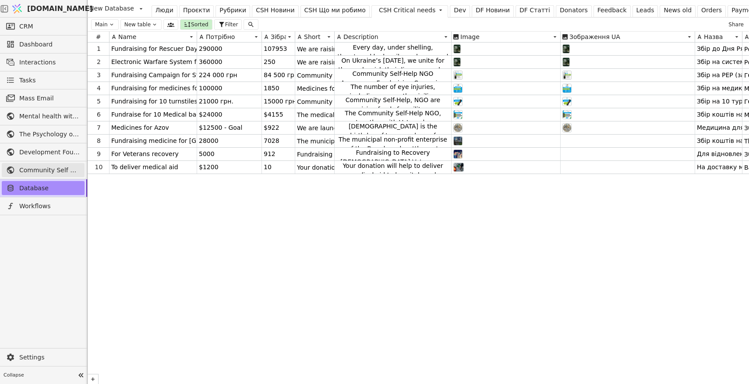
click at [33, 170] on span "Community Self Help" at bounding box center [49, 170] width 61 height 9
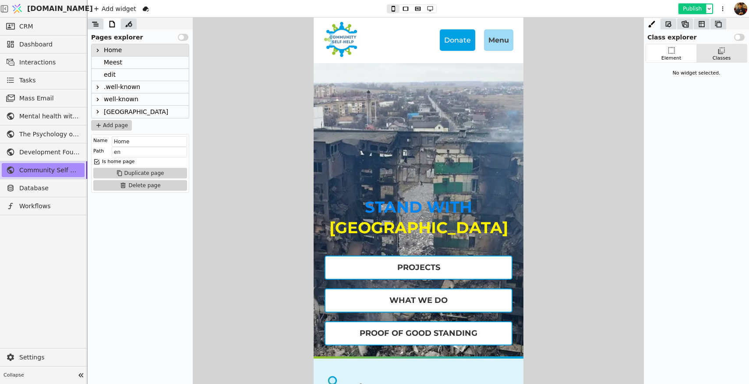
click at [687, 11] on button "Publish" at bounding box center [692, 8] width 26 height 9
